Goal: Task Accomplishment & Management: Use online tool/utility

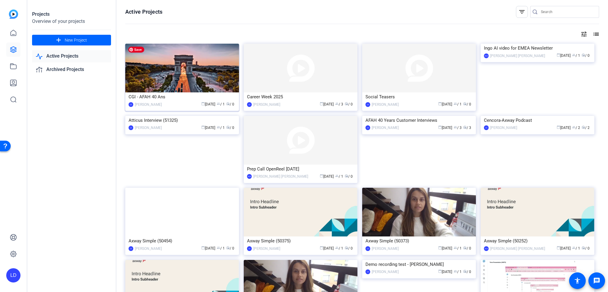
click at [164, 70] on img at bounding box center [182, 68] width 114 height 49
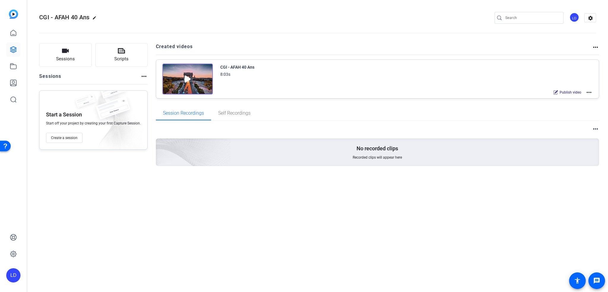
click at [186, 75] on img at bounding box center [187, 79] width 50 height 31
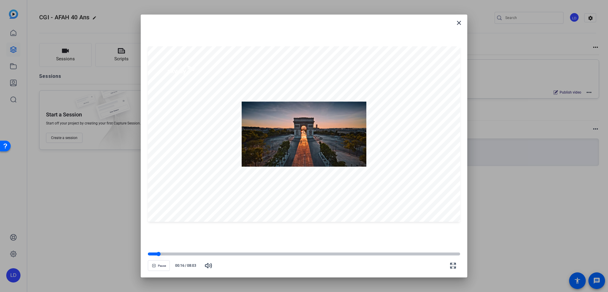
click at [172, 255] on div at bounding box center [304, 253] width 312 height 3
click at [332, 146] on div at bounding box center [304, 134] width 312 height 176
click at [151, 255] on div at bounding box center [161, 253] width 26 height 3
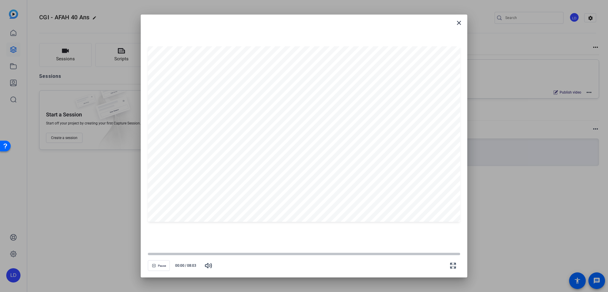
drag, startPoint x: 154, startPoint y: 254, endPoint x: 121, endPoint y: 252, distance: 33.0
click at [121, 252] on div "close Pause 00:00 / 08:03" at bounding box center [304, 146] width 608 height 292
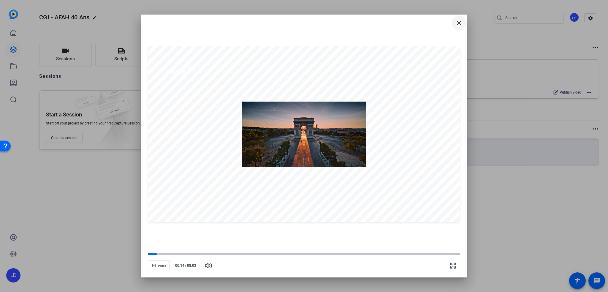
click at [460, 24] on mat-icon "close" at bounding box center [458, 22] width 7 height 7
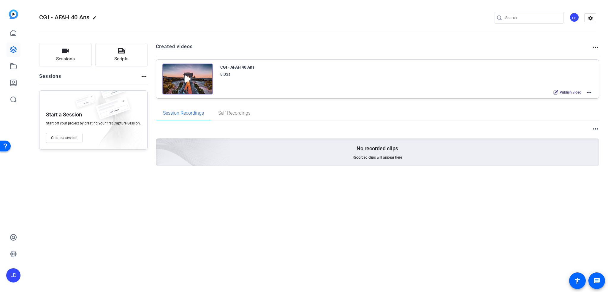
click at [588, 91] on mat-icon "more_horiz" at bounding box center [588, 92] width 7 height 7
click at [558, 99] on span "Edit in Creator" at bounding box center [567, 99] width 41 height 7
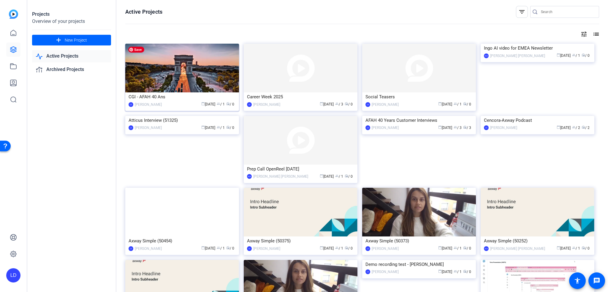
click at [165, 81] on img at bounding box center [182, 68] width 114 height 49
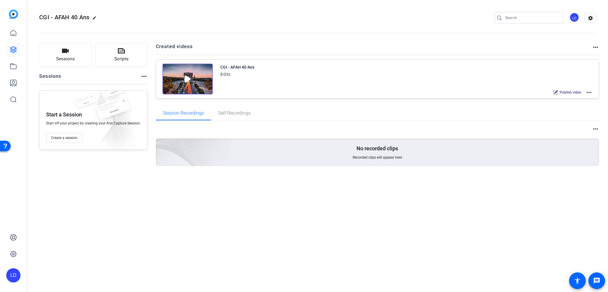
click at [184, 80] on img at bounding box center [187, 79] width 50 height 31
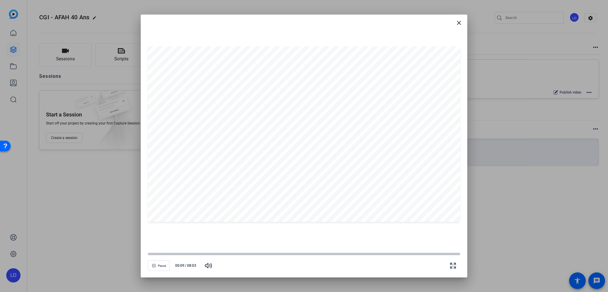
drag, startPoint x: 153, startPoint y: 254, endPoint x: 134, endPoint y: 254, distance: 19.9
click at [134, 254] on div "close Pause 00:09 / 08:03" at bounding box center [304, 146] width 608 height 292
click at [205, 265] on icon "button" at bounding box center [208, 265] width 6 height 4
click at [155, 255] on div at bounding box center [159, 253] width 22 height 3
drag, startPoint x: 155, startPoint y: 255, endPoint x: 144, endPoint y: 256, distance: 11.1
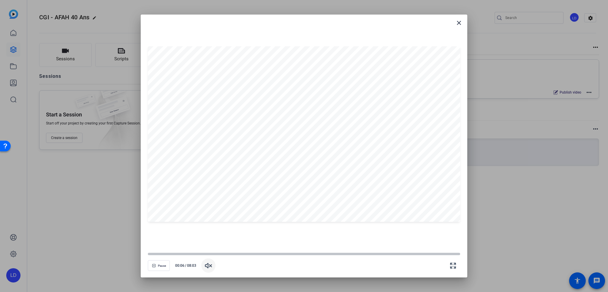
click at [144, 256] on openreel-creator-preview-popup "close Pause 00:06 / 08:03" at bounding box center [304, 146] width 327 height 263
click at [149, 253] on div at bounding box center [149, 253] width 5 height 5
click at [150, 252] on div at bounding box center [149, 253] width 5 height 5
click at [460, 20] on mat-icon "close" at bounding box center [458, 22] width 7 height 7
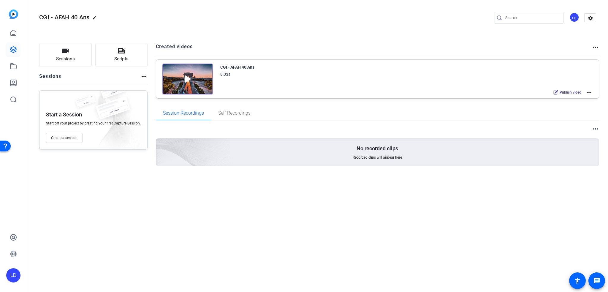
click at [314, 248] on div "CGI - AFAH 40 Ans edit LD settings Sessions Scripts Sessions more_horiz Start a…" at bounding box center [317, 146] width 581 height 292
